Goal: Task Accomplishment & Management: Manage account settings

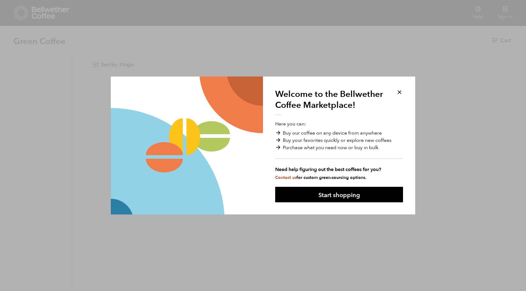
drag, startPoint x: 364, startPoint y: 189, endPoint x: 365, endPoint y: 186, distance: 3.3
click at [365, 186] on div "Welcome to the Bellwether Coffee Marketplace! Here you can: Buy our coffee on a…" at bounding box center [339, 146] width 152 height 138
click at [399, 93] on button at bounding box center [399, 92] width 7 height 7
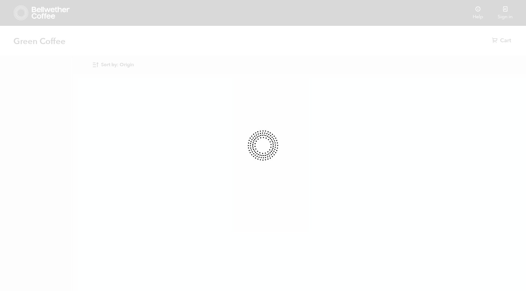
click at [506, 11] on div at bounding box center [263, 145] width 526 height 291
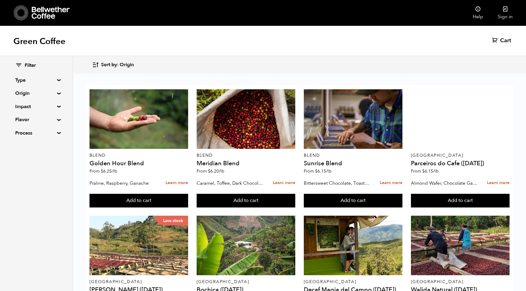
click at [506, 11] on icon at bounding box center [505, 9] width 6 height 6
click at [58, 11] on icon at bounding box center [51, 13] width 38 height 12
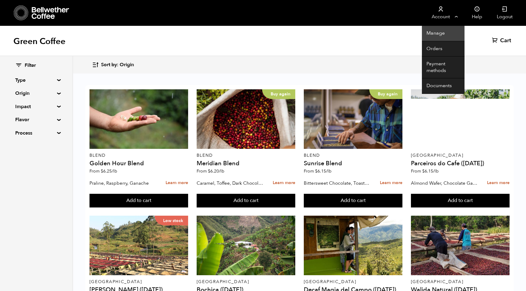
click at [436, 30] on link "Manage" at bounding box center [443, 34] width 43 height 16
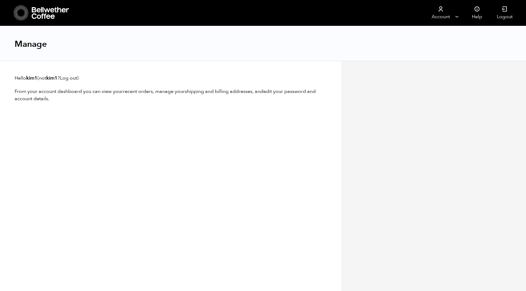
click at [436, 32] on div "Manage" at bounding box center [263, 43] width 526 height 35
click at [248, 129] on div "Hello kim1 (not kim1 ? Log out ) From your account dashboard you can view your …" at bounding box center [171, 176] width 342 height 231
